Goal: Information Seeking & Learning: Learn about a topic

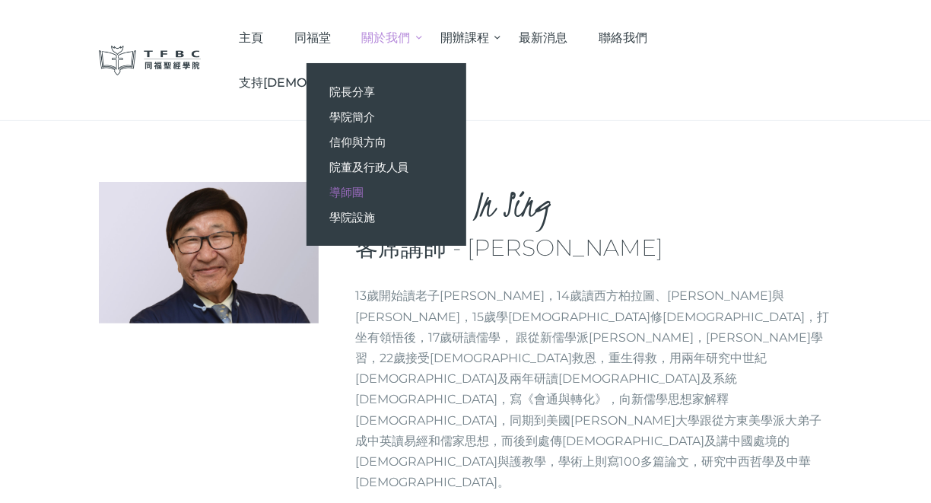
click at [437, 192] on link "導師團" at bounding box center [386, 191] width 160 height 25
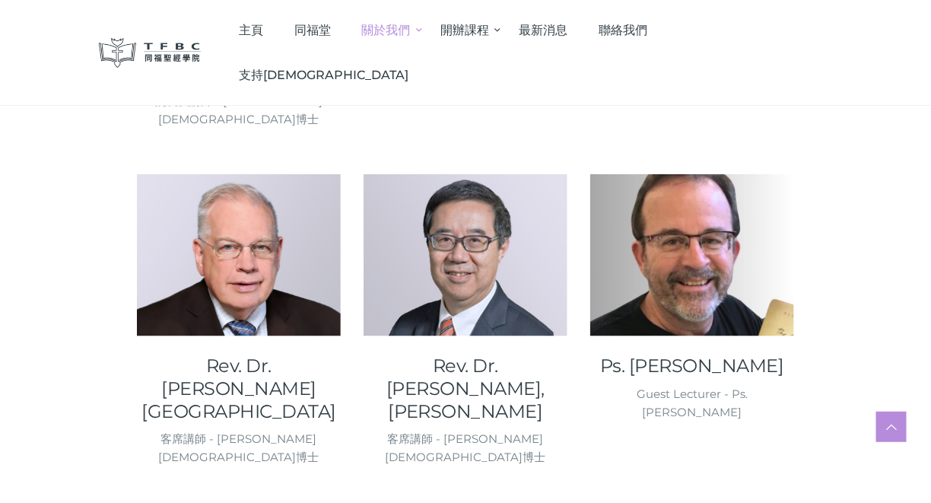
scroll to position [532, 0]
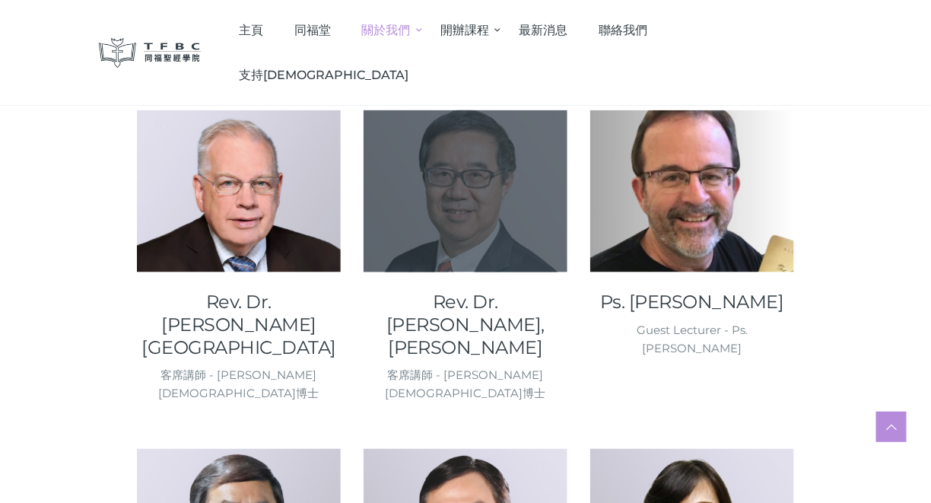
click at [535, 201] on div at bounding box center [466, 191] width 204 height 162
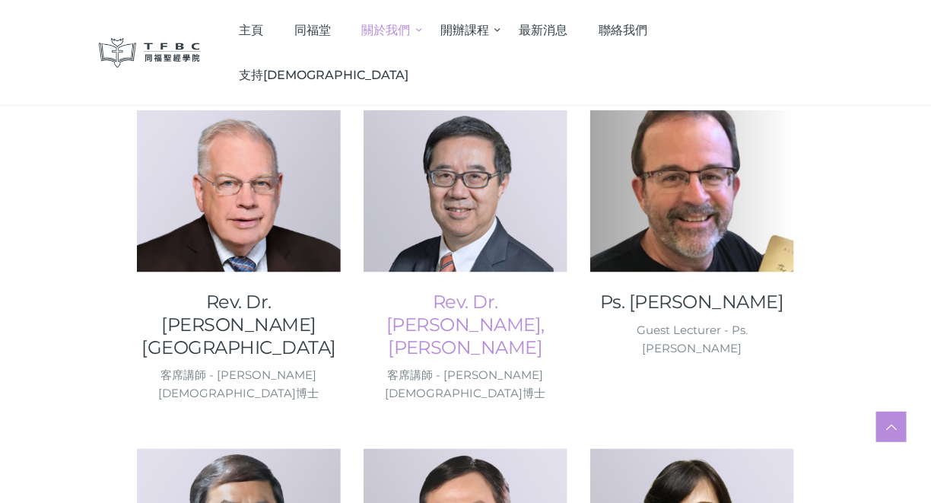
click at [487, 292] on link "Rev. Dr. [PERSON_NAME], [PERSON_NAME]" at bounding box center [466, 325] width 204 height 68
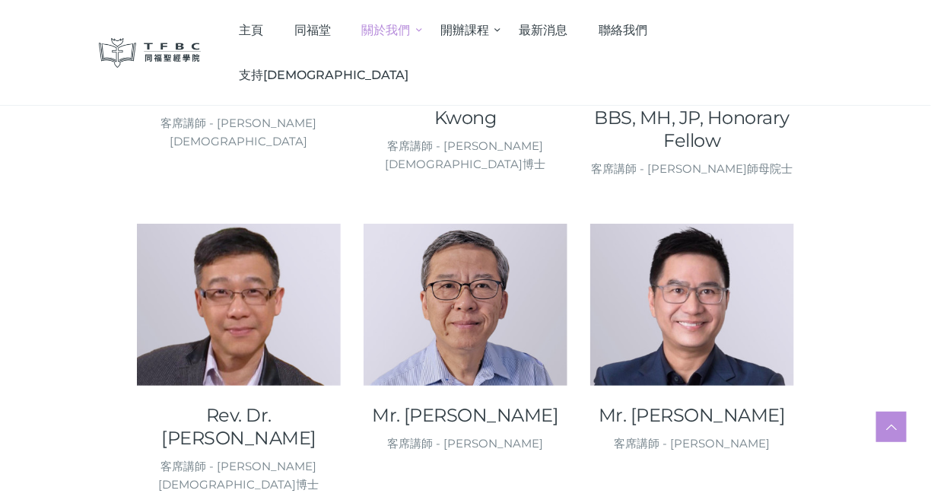
scroll to position [1749, 0]
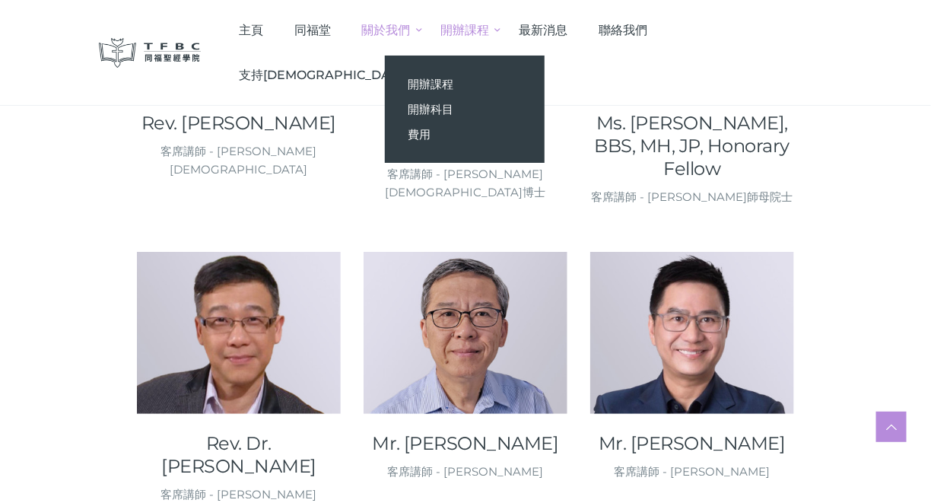
click at [489, 26] on span "開辦課程" at bounding box center [464, 30] width 49 height 14
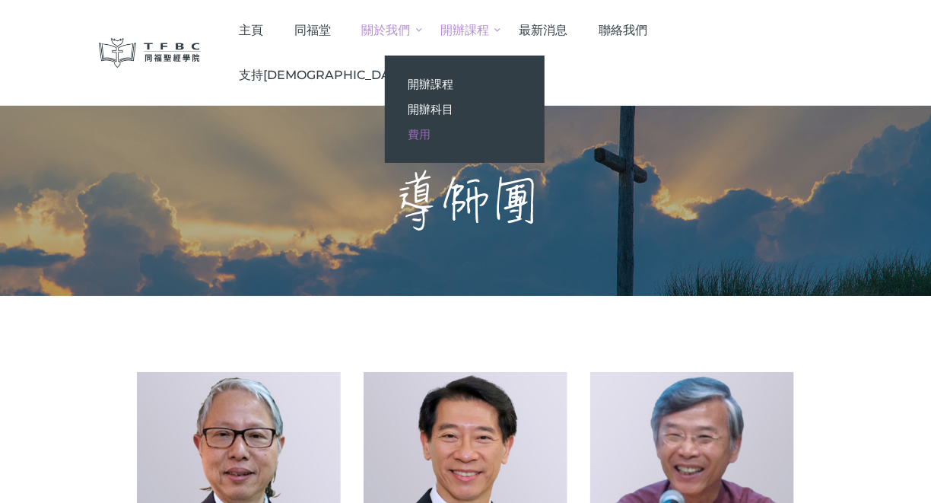
click at [502, 126] on link "費用" at bounding box center [465, 134] width 160 height 25
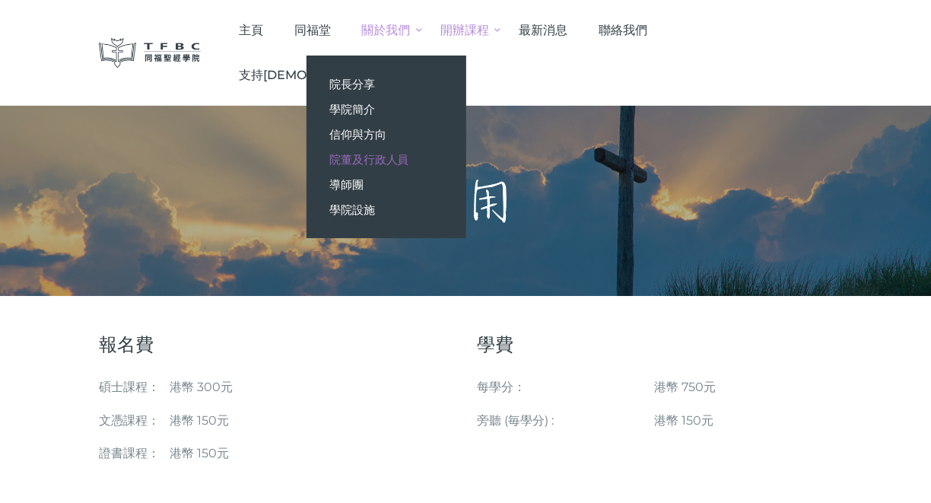
click at [409, 164] on span "院董及行政人員" at bounding box center [369, 159] width 80 height 14
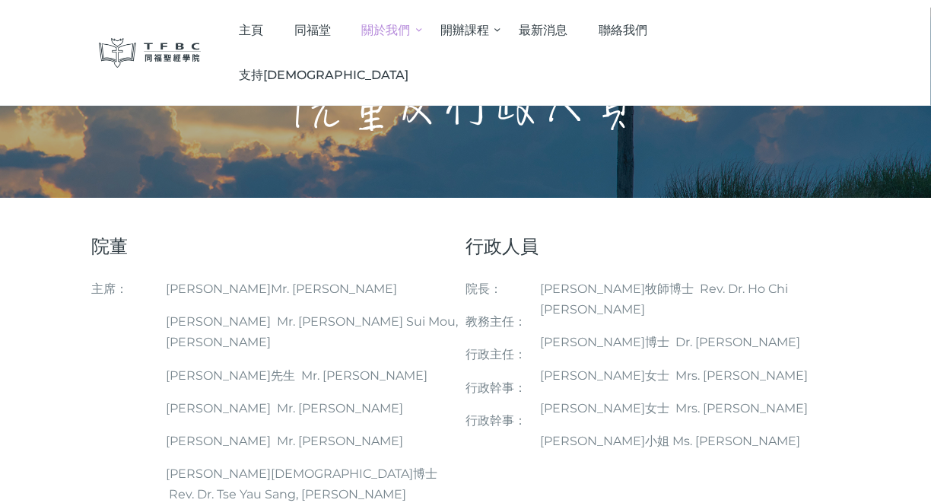
scroll to position [76, 0]
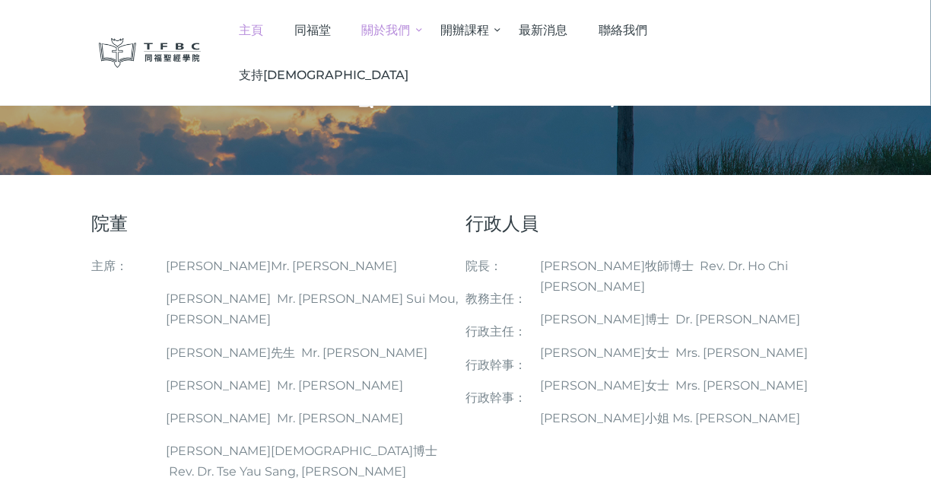
click at [263, 32] on span "主頁" at bounding box center [251, 30] width 24 height 14
